Goal: Information Seeking & Learning: Check status

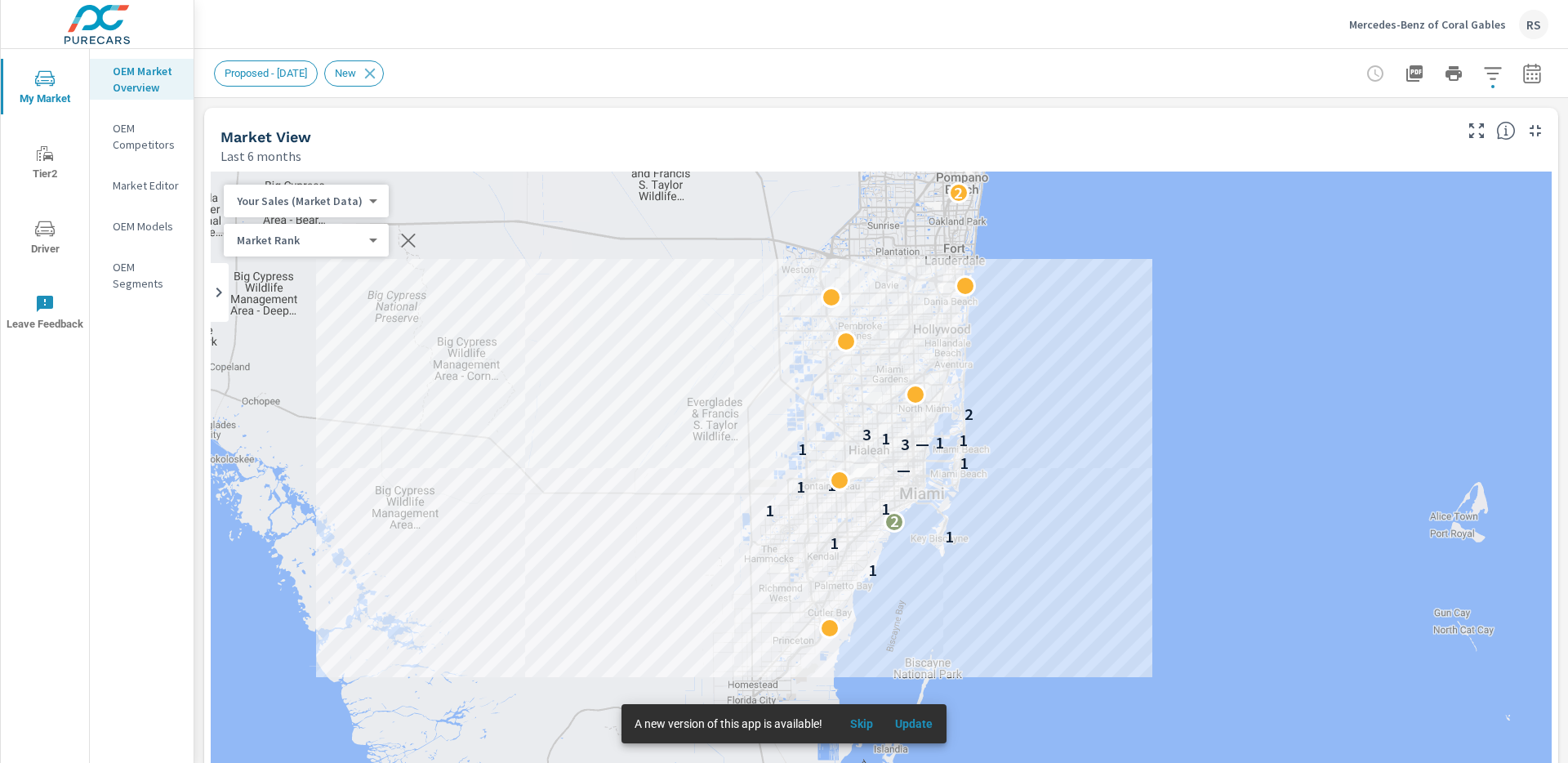
scroll to position [1, 0]
click at [930, 725] on span "Update" at bounding box center [913, 724] width 39 height 14
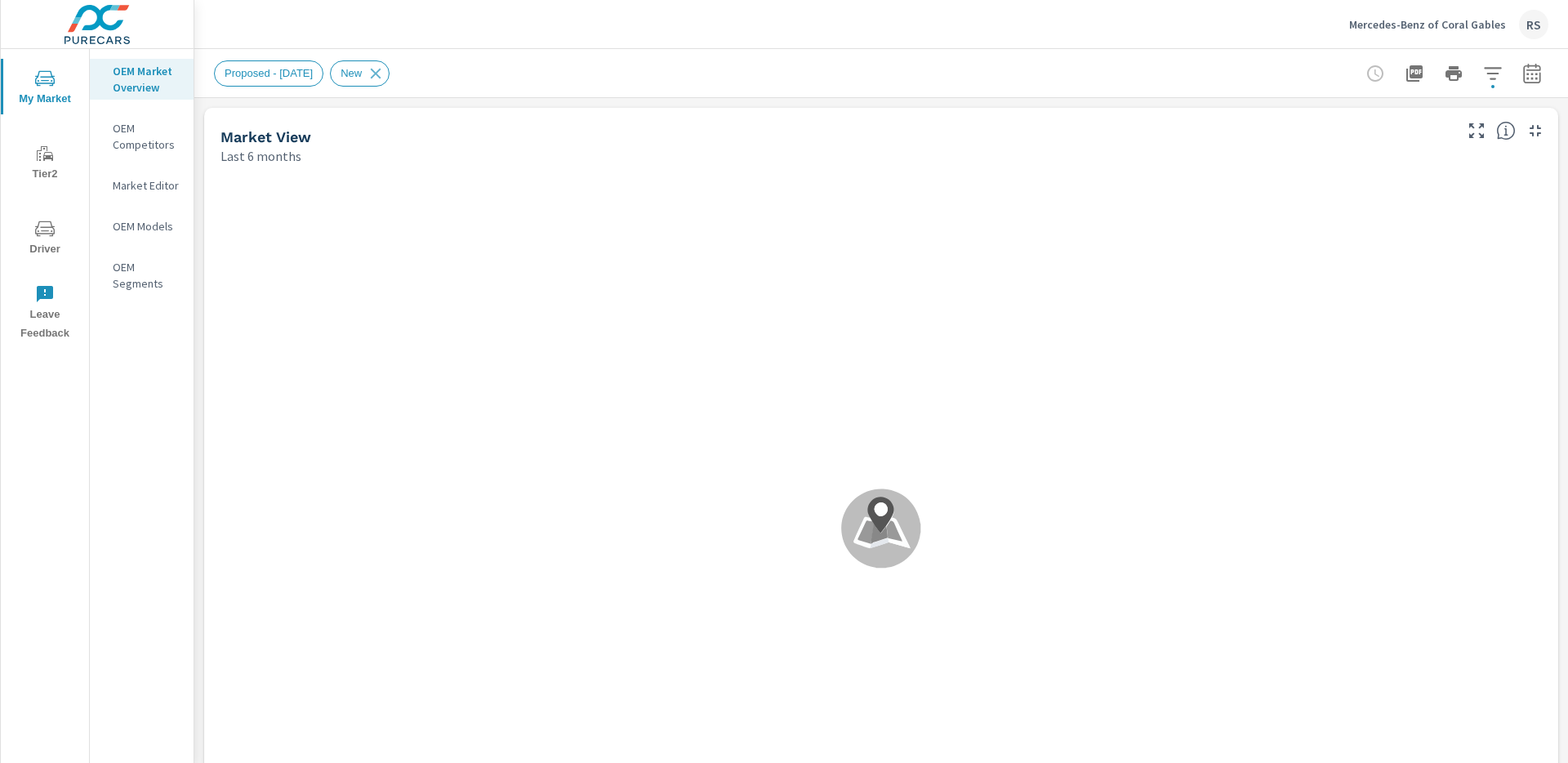
scroll to position [1, 0]
